Goal: Communication & Community: Answer question/provide support

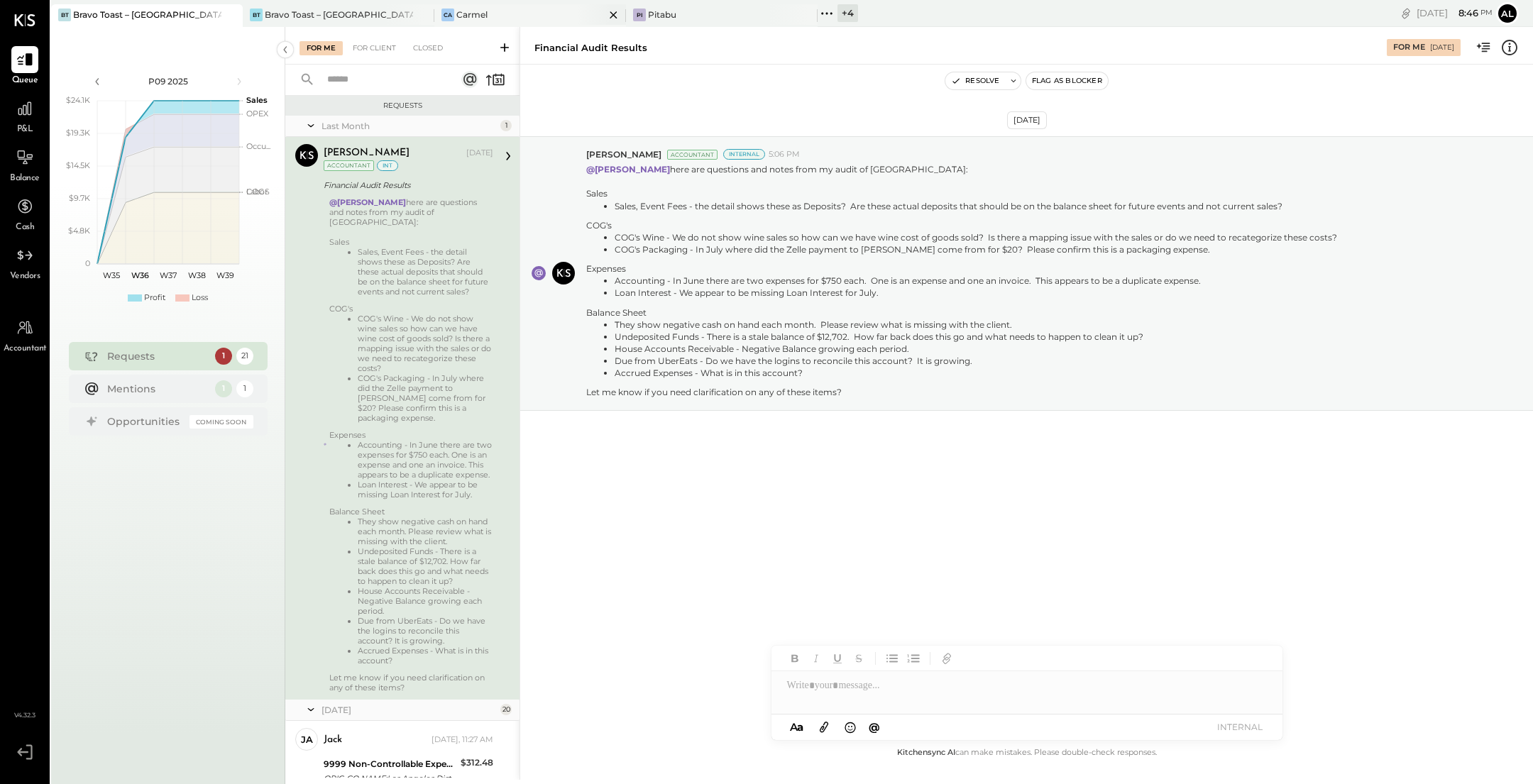
click at [538, 22] on div "Ca Carmel" at bounding box center [529, 15] width 192 height 22
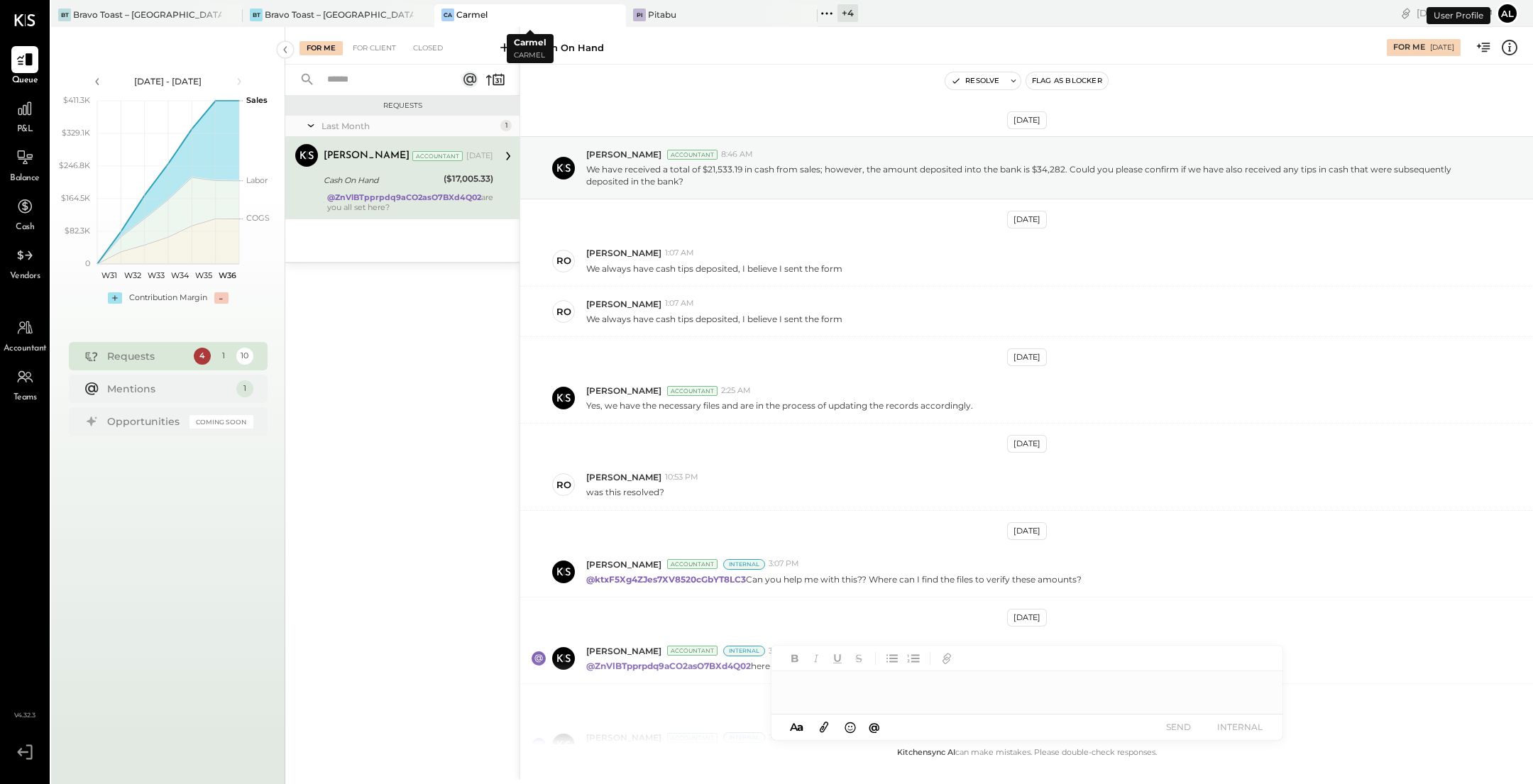
scroll to position [127, 0]
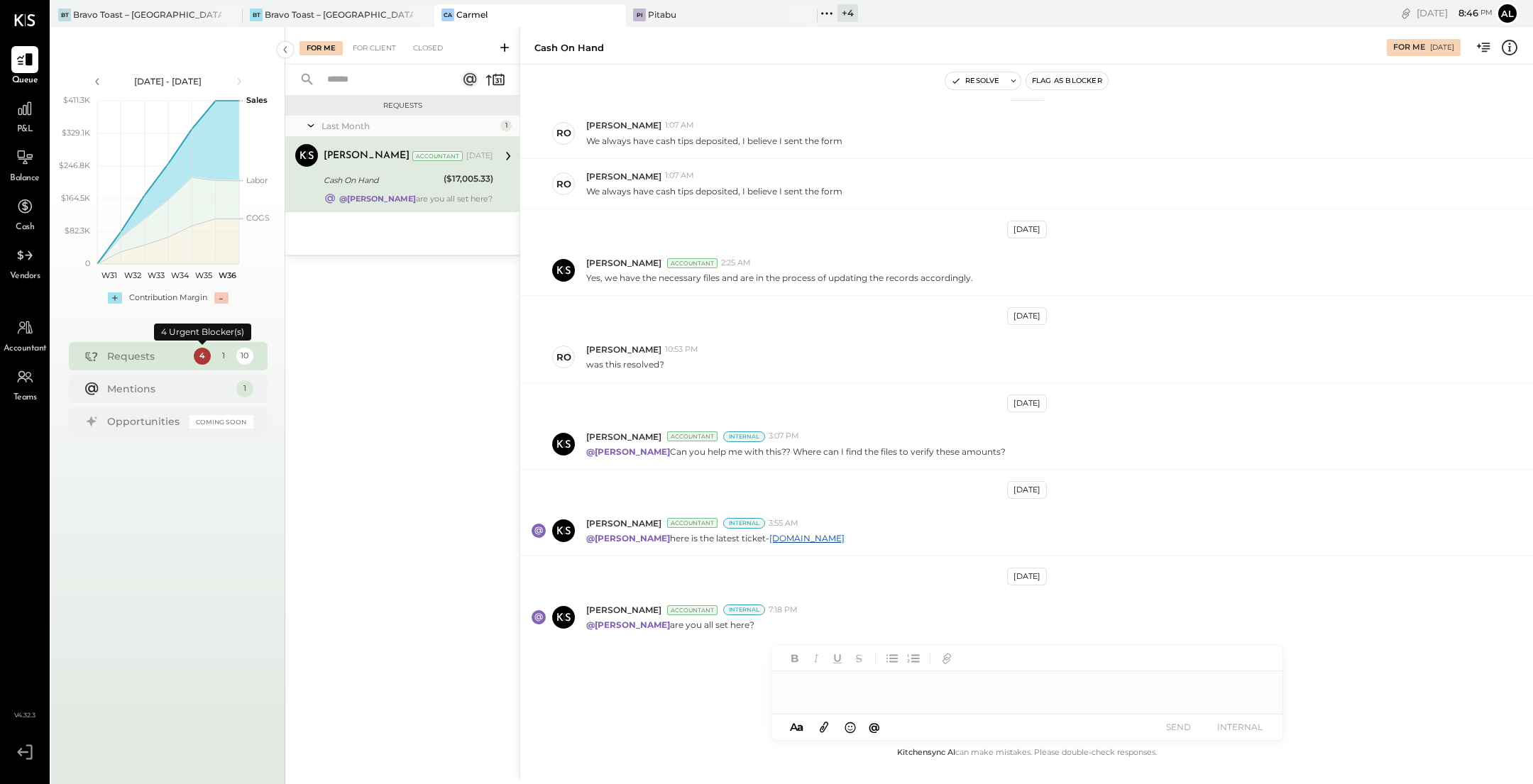
click at [203, 354] on div "4" at bounding box center [201, 355] width 17 height 17
drag, startPoint x: 751, startPoint y: 622, endPoint x: 672, endPoint y: 621, distance: 79.0
click at [673, 621] on p "@[PERSON_NAME] are you all set here?" at bounding box center [670, 625] width 168 height 12
drag, startPoint x: 767, startPoint y: 622, endPoint x: 744, endPoint y: 622, distance: 23.0
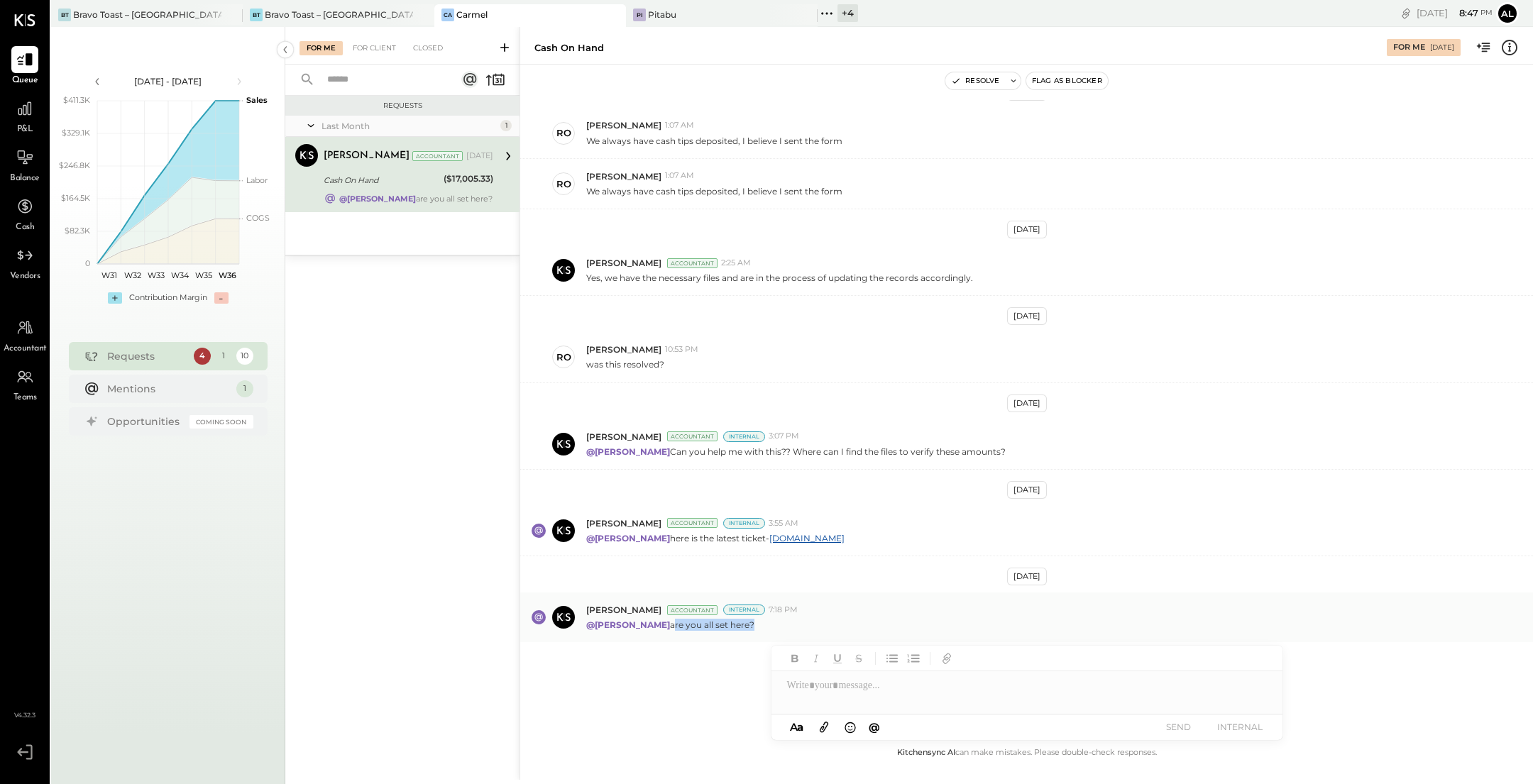
click at [744, 622] on div "@[PERSON_NAME] are you all set here?" at bounding box center [1053, 623] width 935 height 15
click at [774, 622] on div "@[PERSON_NAME] are you all set here?" at bounding box center [1053, 623] width 935 height 15
drag, startPoint x: 761, startPoint y: 623, endPoint x: 670, endPoint y: 623, distance: 91.0
click at [670, 623] on div "@[PERSON_NAME] are you all set here?" at bounding box center [1053, 623] width 935 height 15
click at [821, 690] on div at bounding box center [1026, 685] width 511 height 29
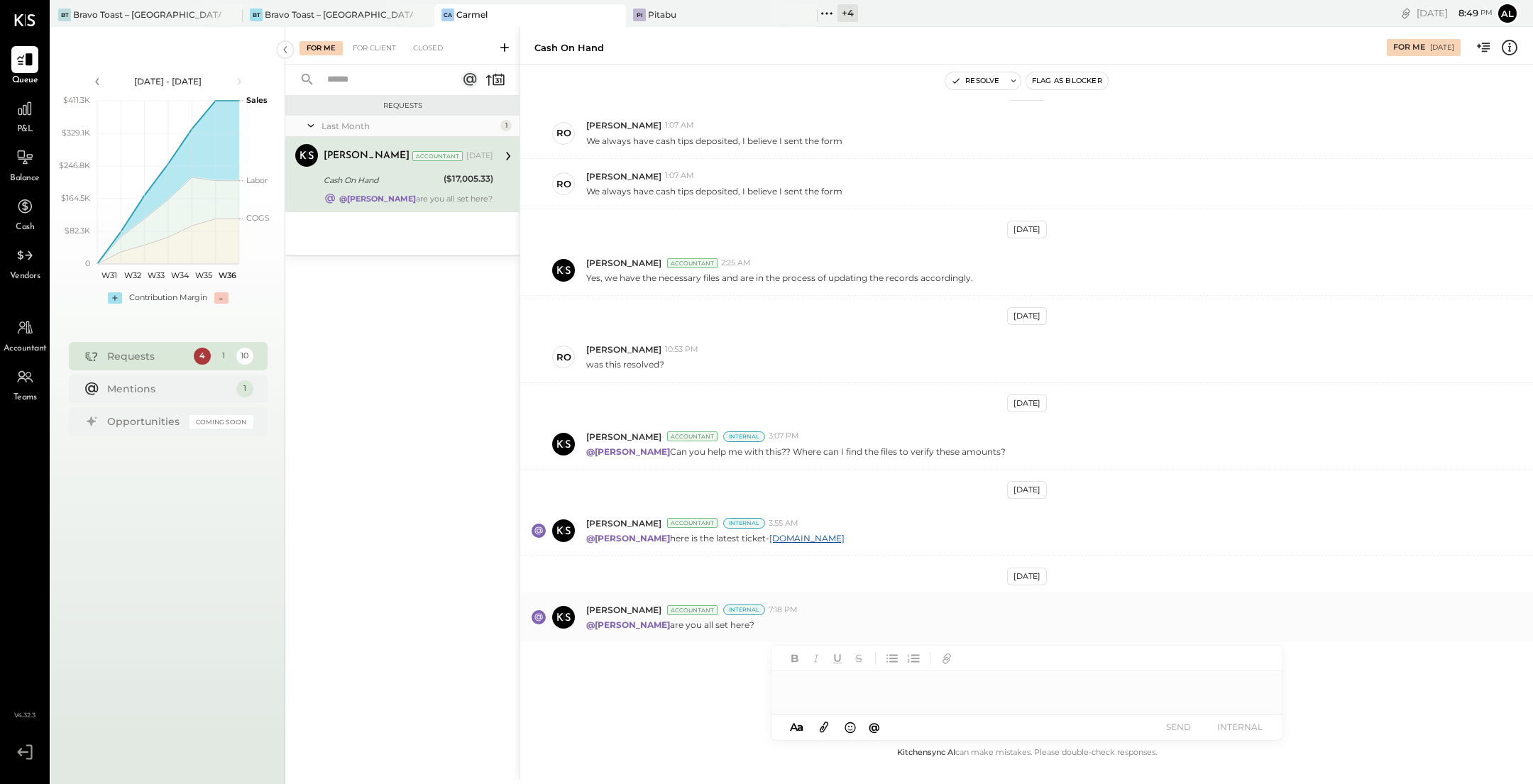
click at [1046, 626] on div "[PERSON_NAME] Accountant Internal 7:18 PM @[PERSON_NAME] are you all set here?" at bounding box center [1027, 617] width 1012 height 50
click at [838, 682] on div at bounding box center [1026, 685] width 511 height 29
type input "***"
click at [886, 630] on span "[PERSON_NAME]" at bounding box center [907, 626] width 111 height 13
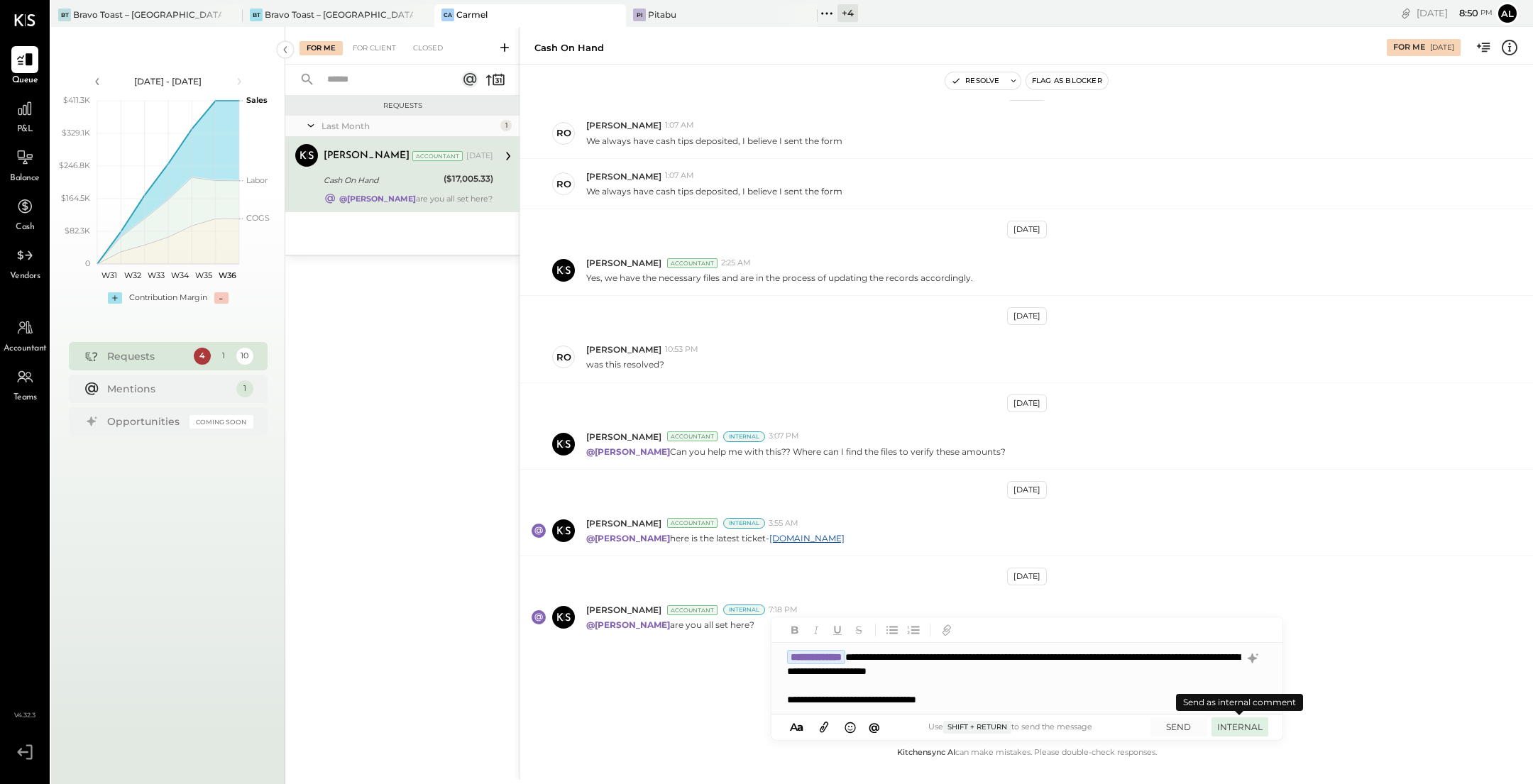
click at [1243, 724] on button "INTERNAL" at bounding box center [1240, 726] width 57 height 19
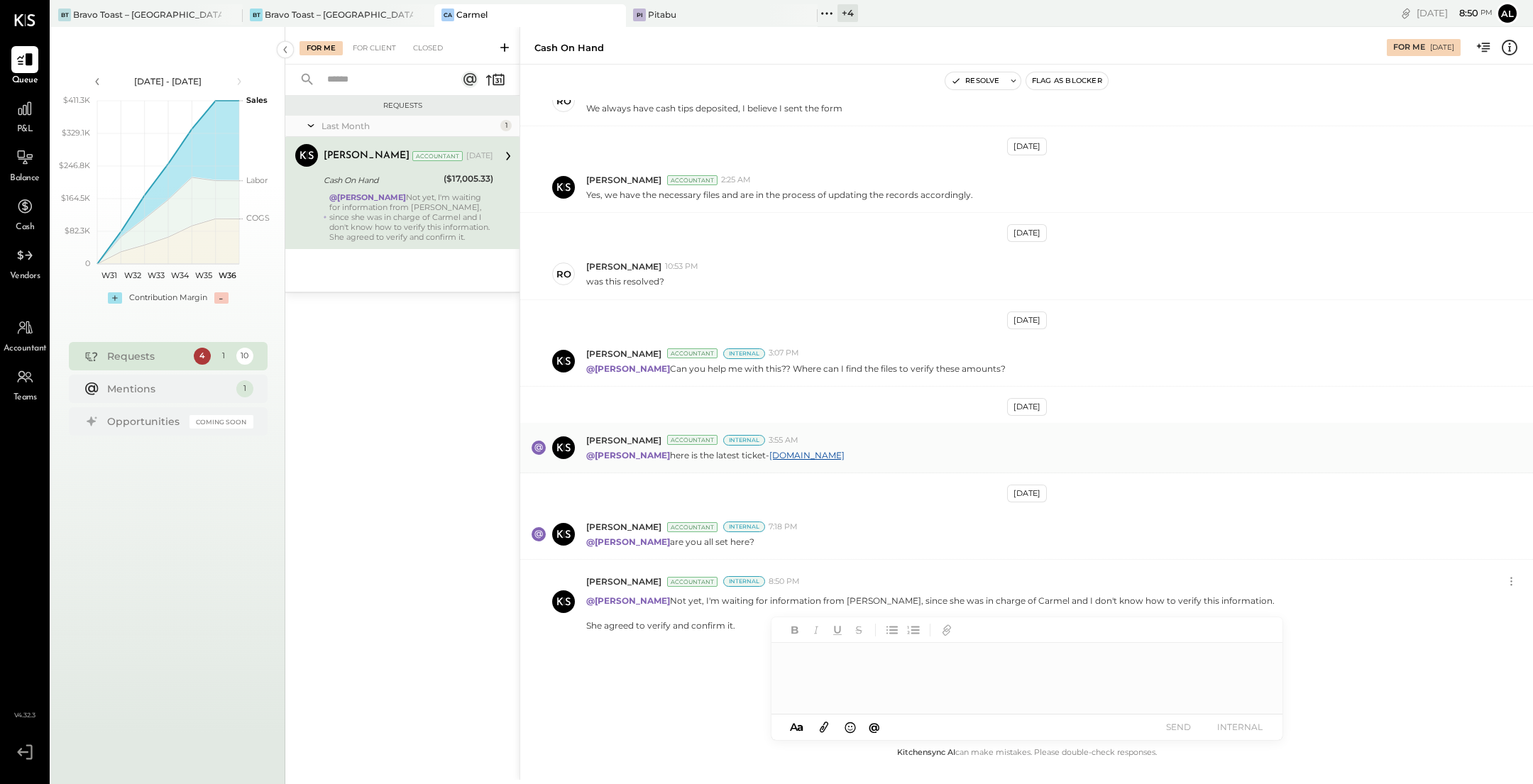
scroll to position [210, 0]
